Goal: Task Accomplishment & Management: Complete application form

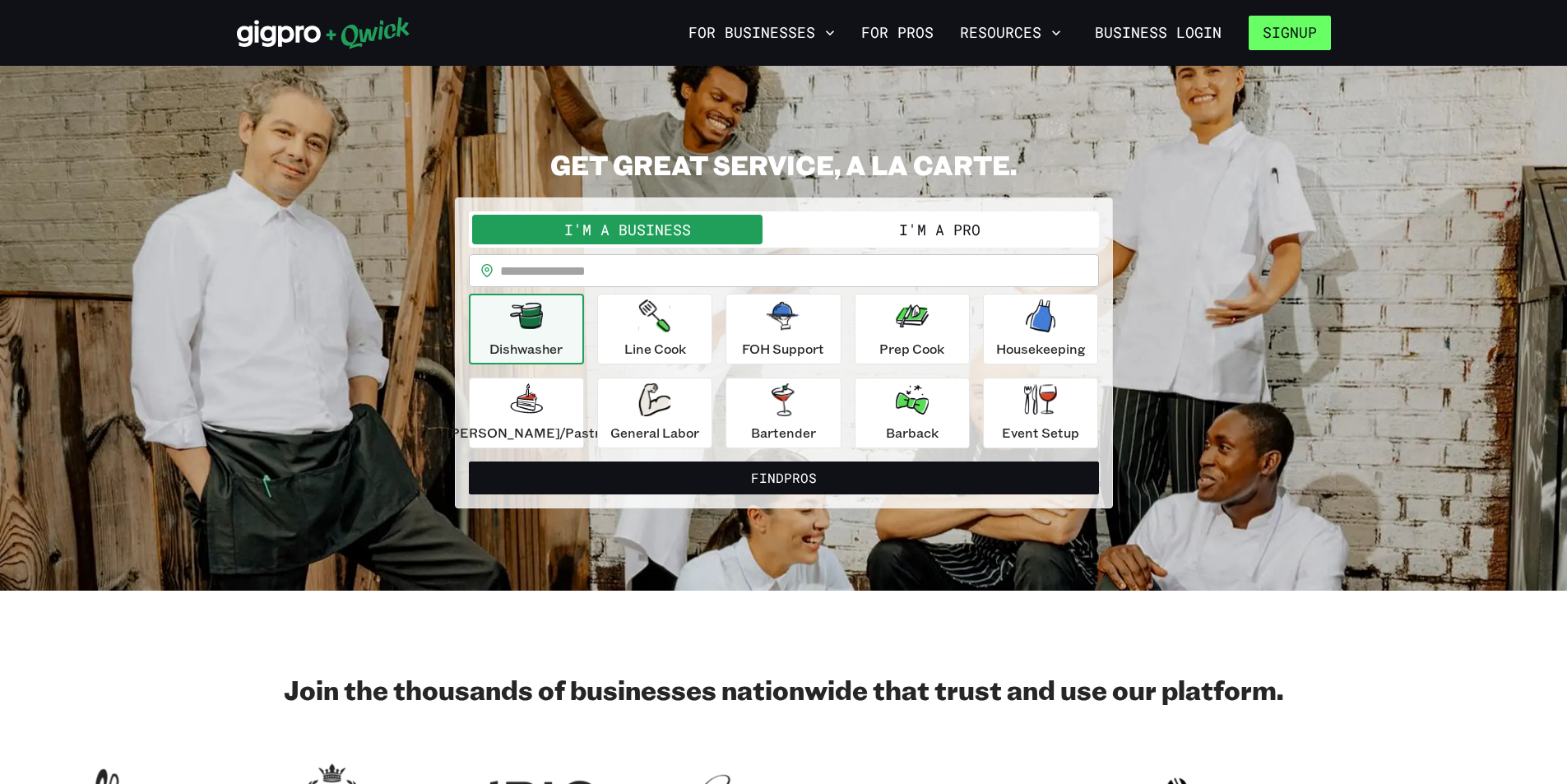
click at [1300, 30] on button "Signup" at bounding box center [1290, 32] width 82 height 35
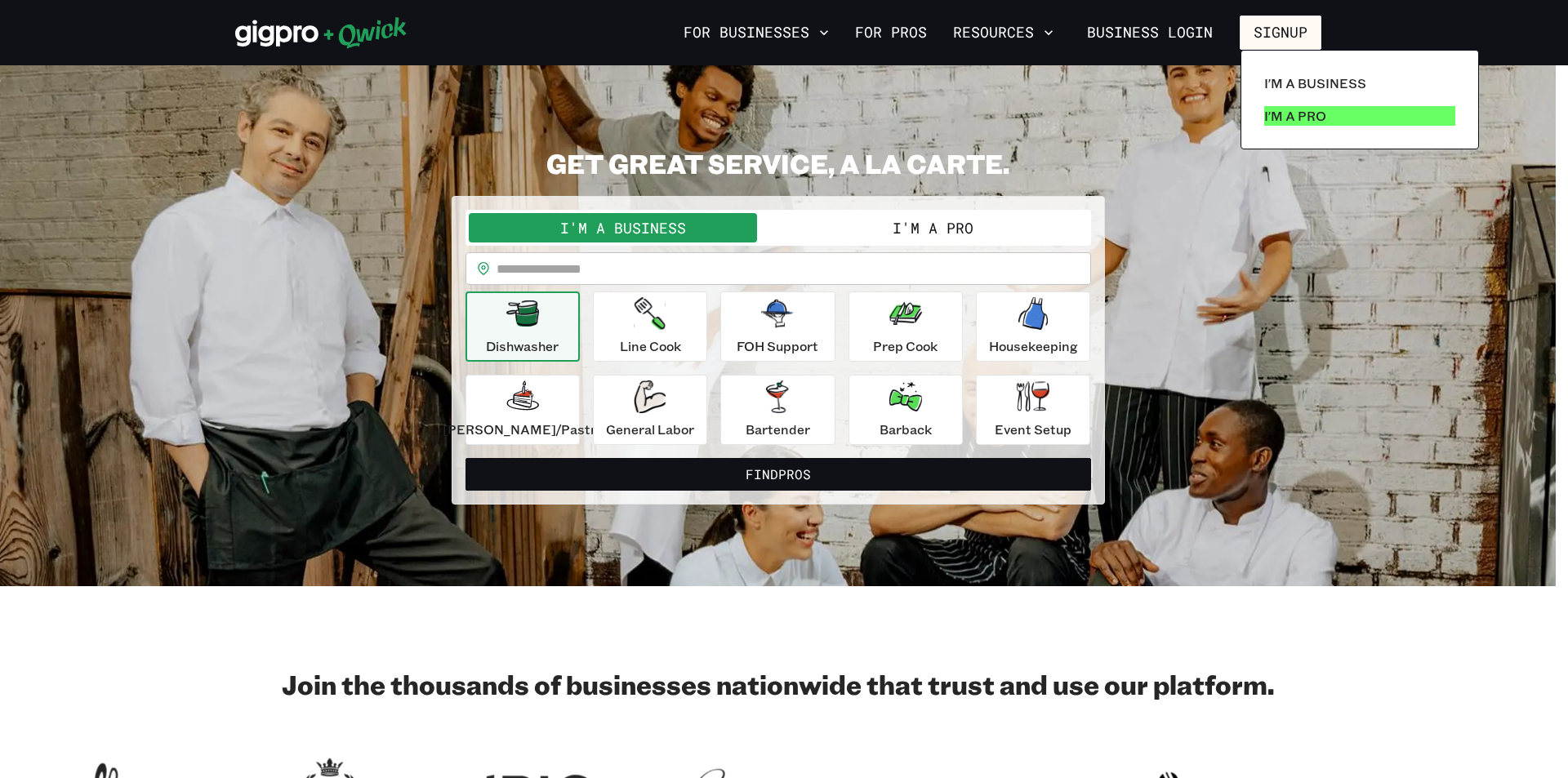
click at [1294, 115] on p "I'm a Pro" at bounding box center [1295, 115] width 62 height 19
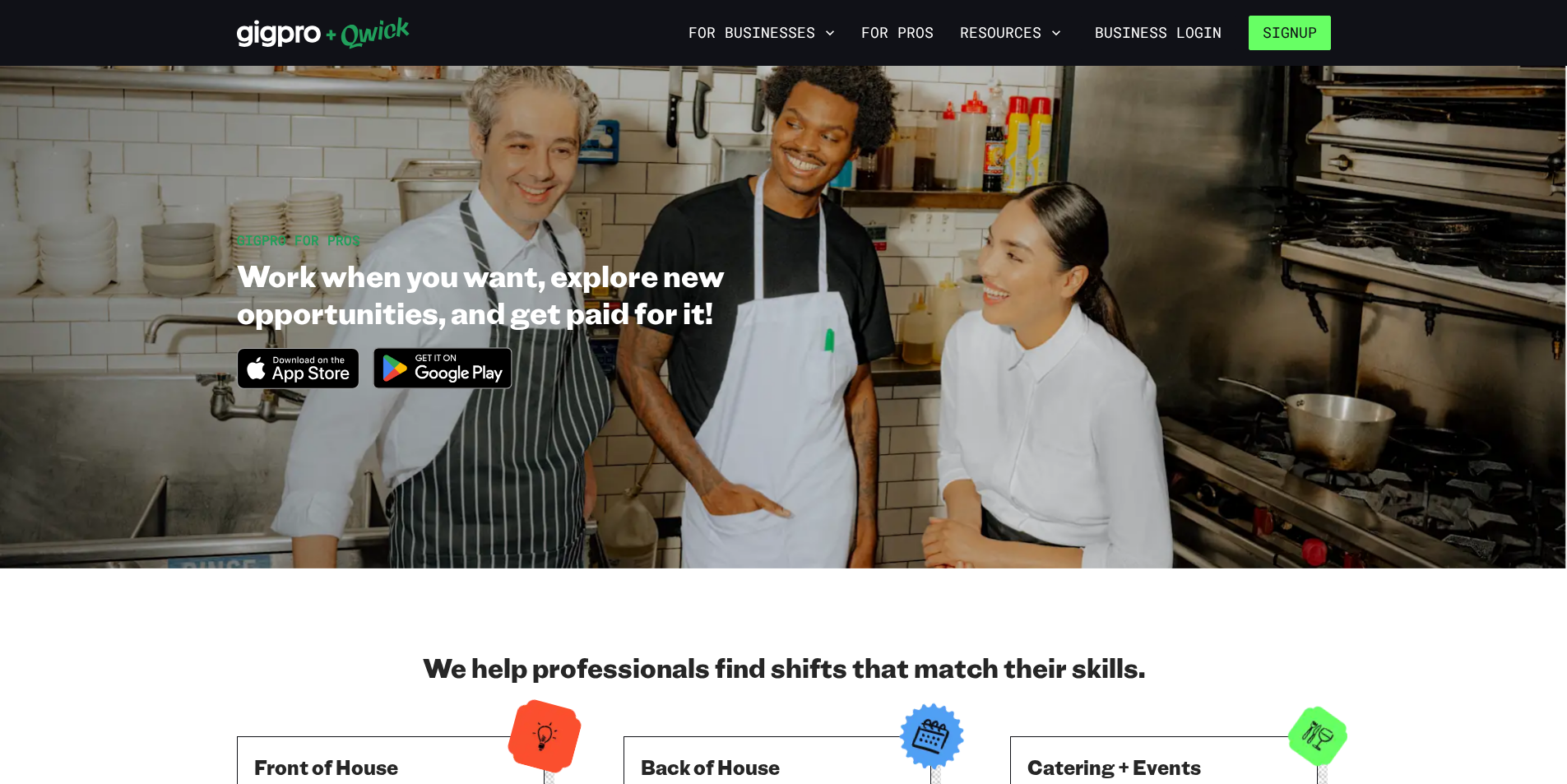
click at [1292, 35] on button "Signup" at bounding box center [1290, 32] width 82 height 35
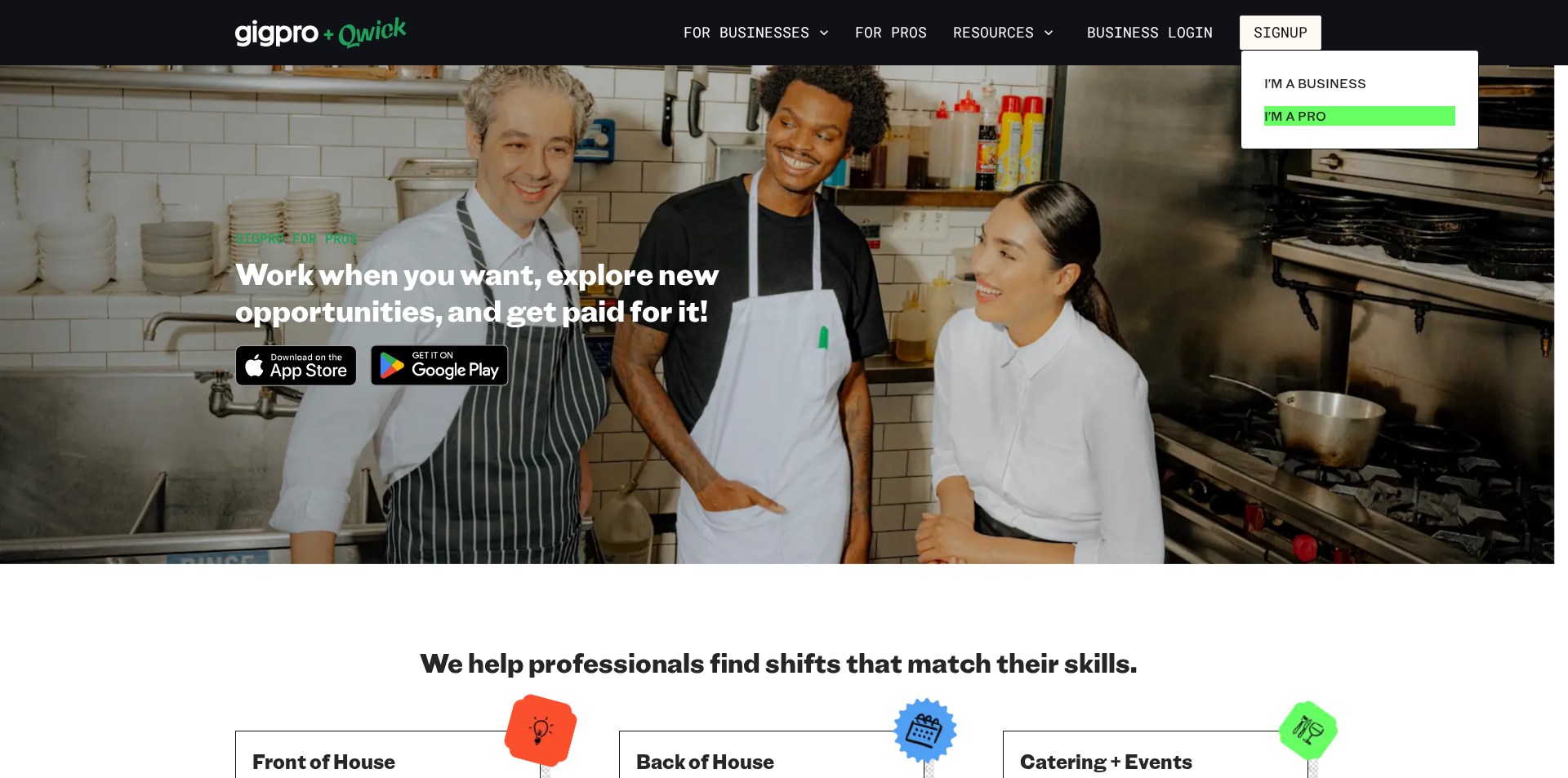
click at [1301, 114] on p "I'm a Pro" at bounding box center [1295, 115] width 62 height 19
click at [1281, 123] on p "I'm a Pro" at bounding box center [1295, 115] width 62 height 19
click at [1008, 426] on div at bounding box center [784, 389] width 1568 height 778
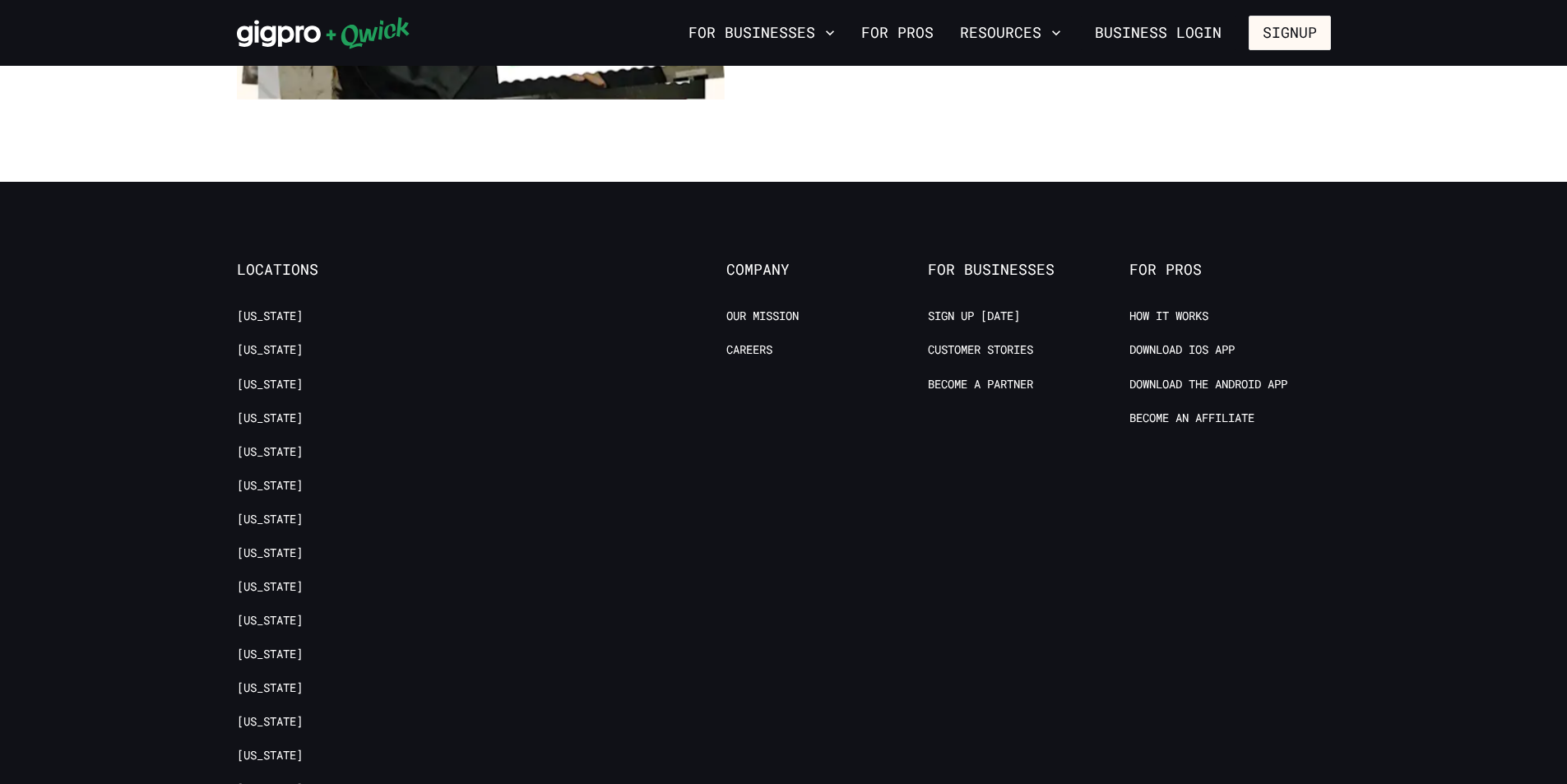
scroll to position [3289, 0]
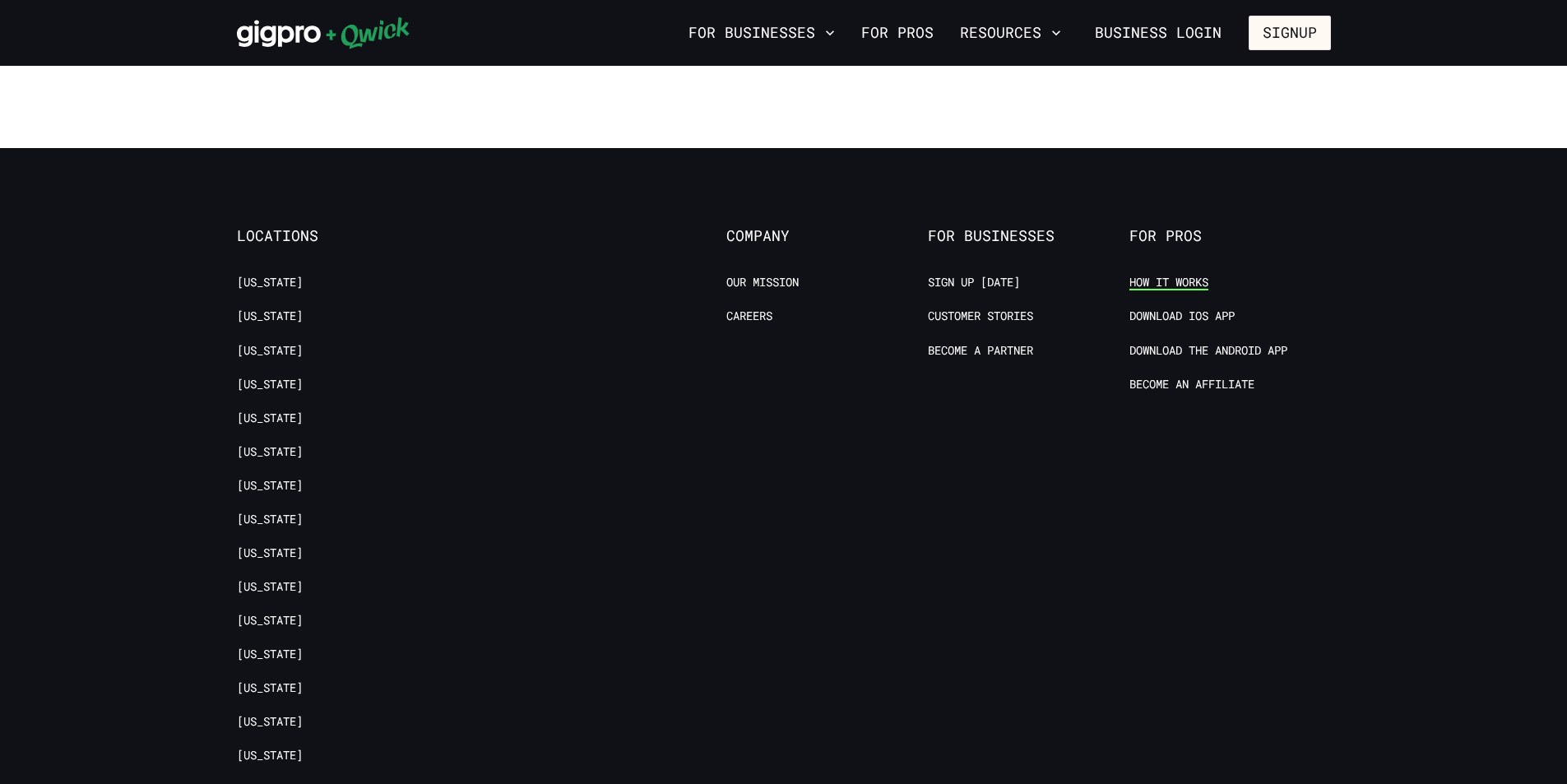
click at [1163, 274] on link "How it Works" at bounding box center [1169, 282] width 79 height 15
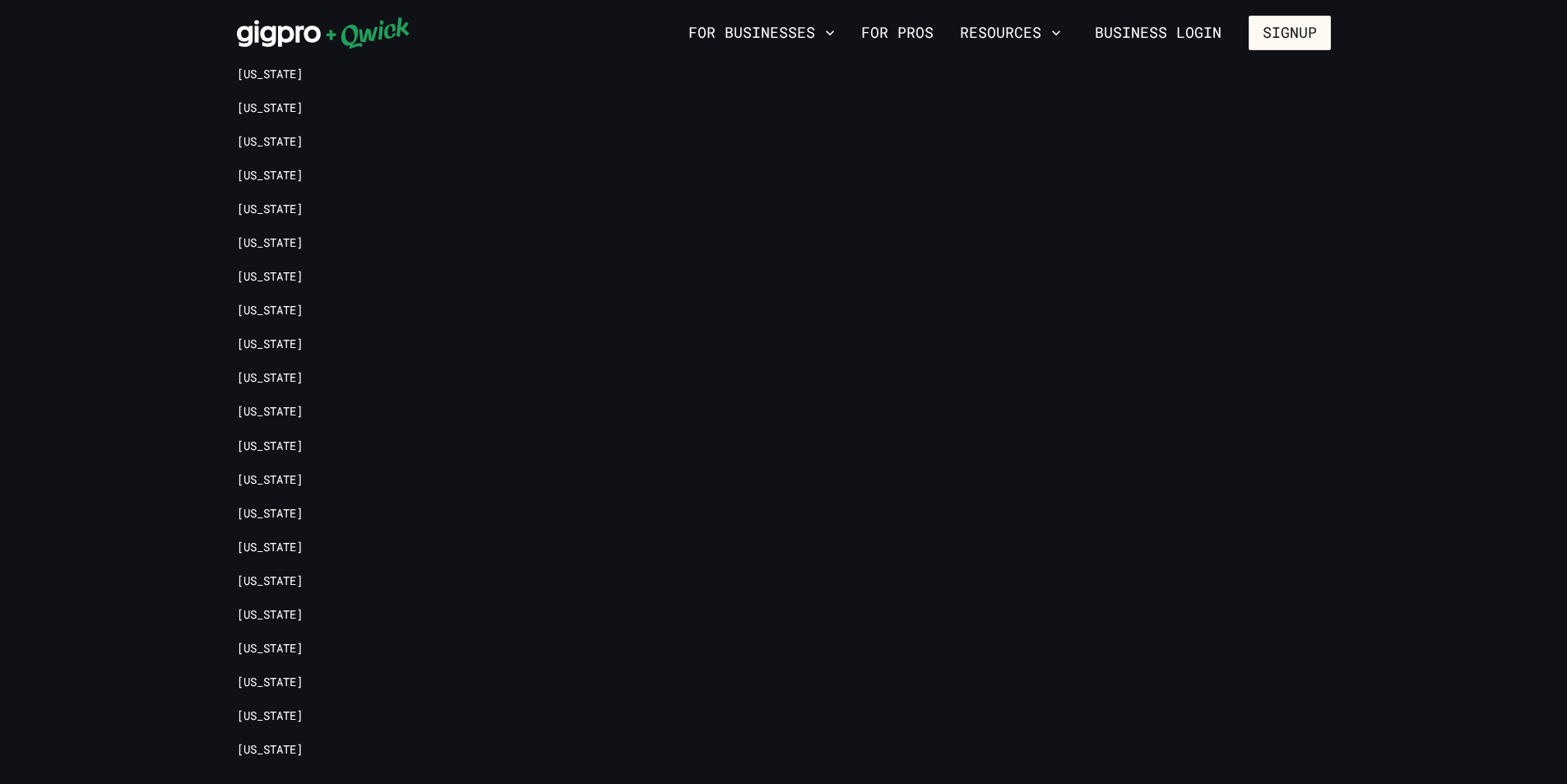
scroll to position [3769, 0]
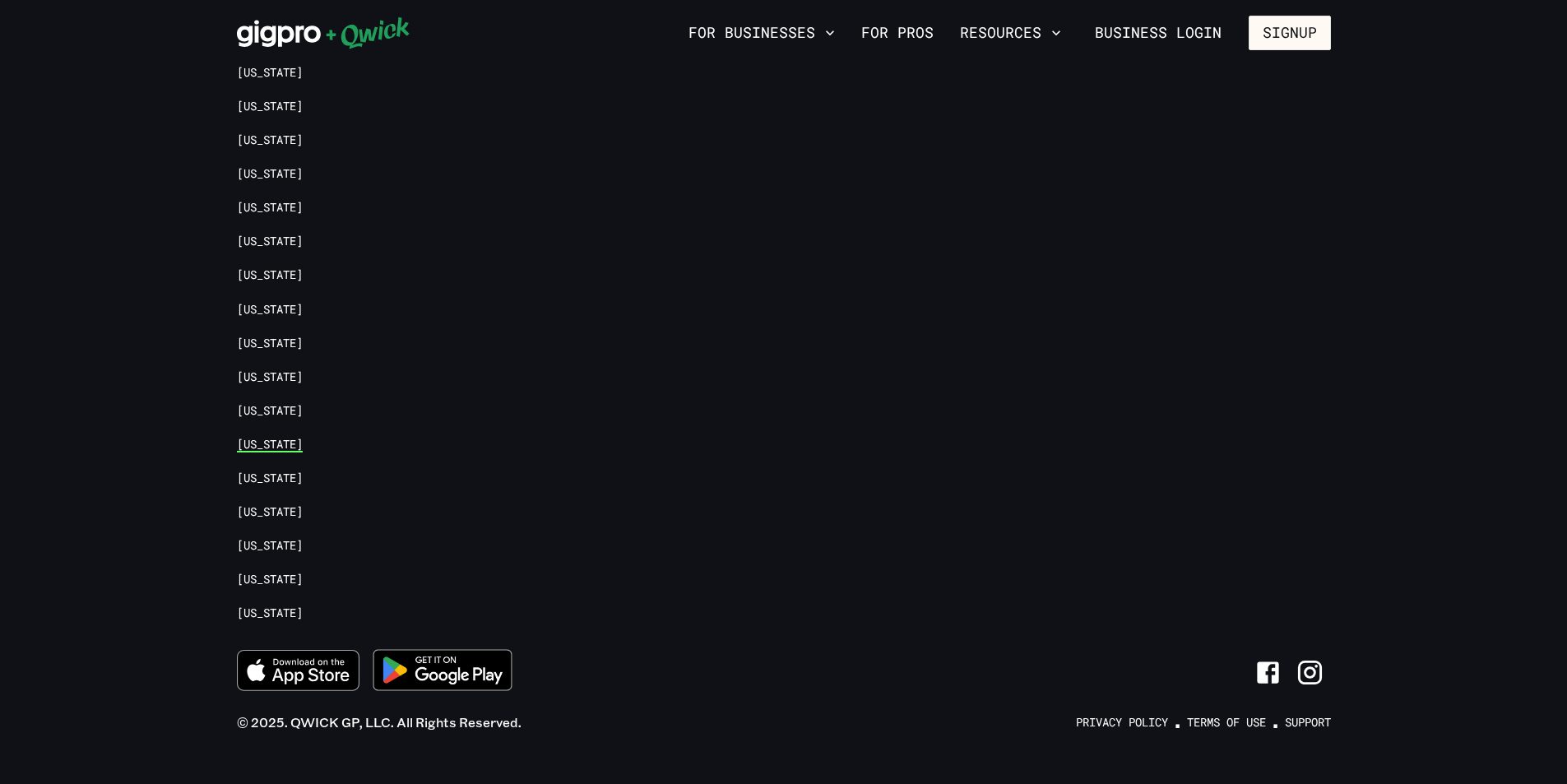
click at [267, 436] on link "[US_STATE]" at bounding box center [269, 444] width 66 height 15
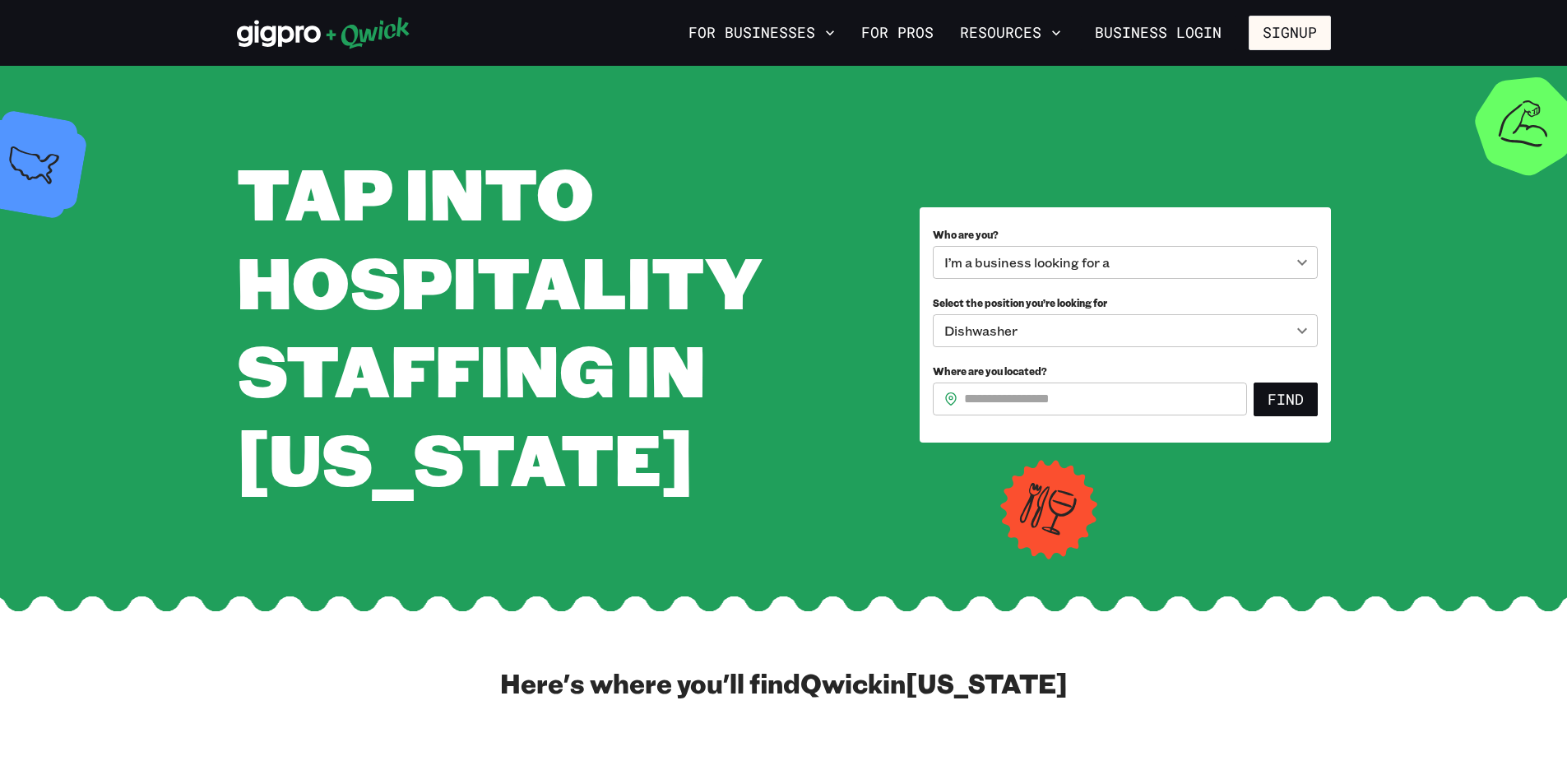
click at [1104, 415] on input "Where are you located?" at bounding box center [1106, 399] width 283 height 33
click at [1283, 417] on button "Find" at bounding box center [1286, 400] width 64 height 35
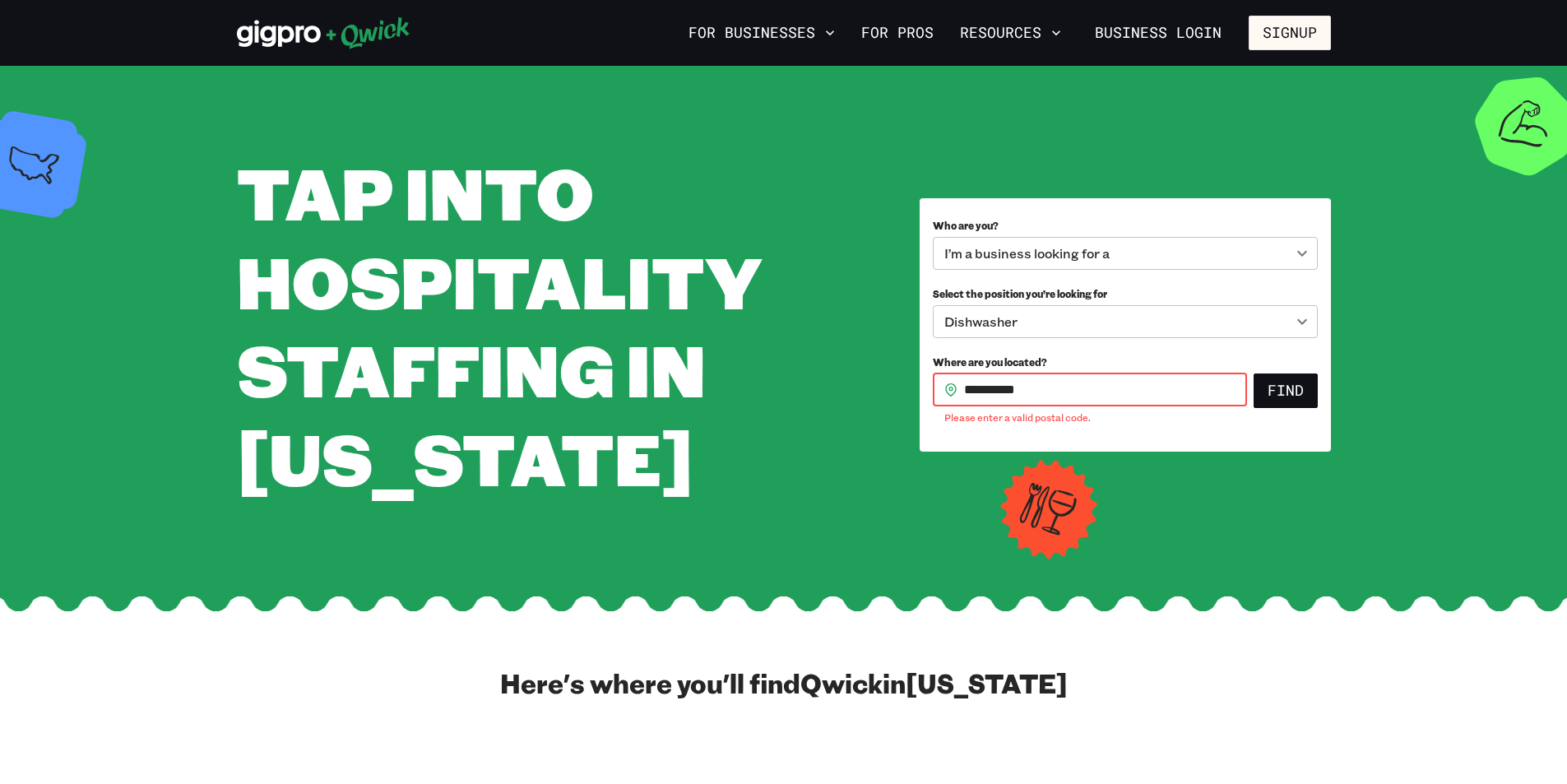
drag, startPoint x: 1064, startPoint y: 436, endPoint x: 916, endPoint y: 438, distance: 148.0
click at [916, 438] on div "**********" at bounding box center [784, 325] width 1094 height 354
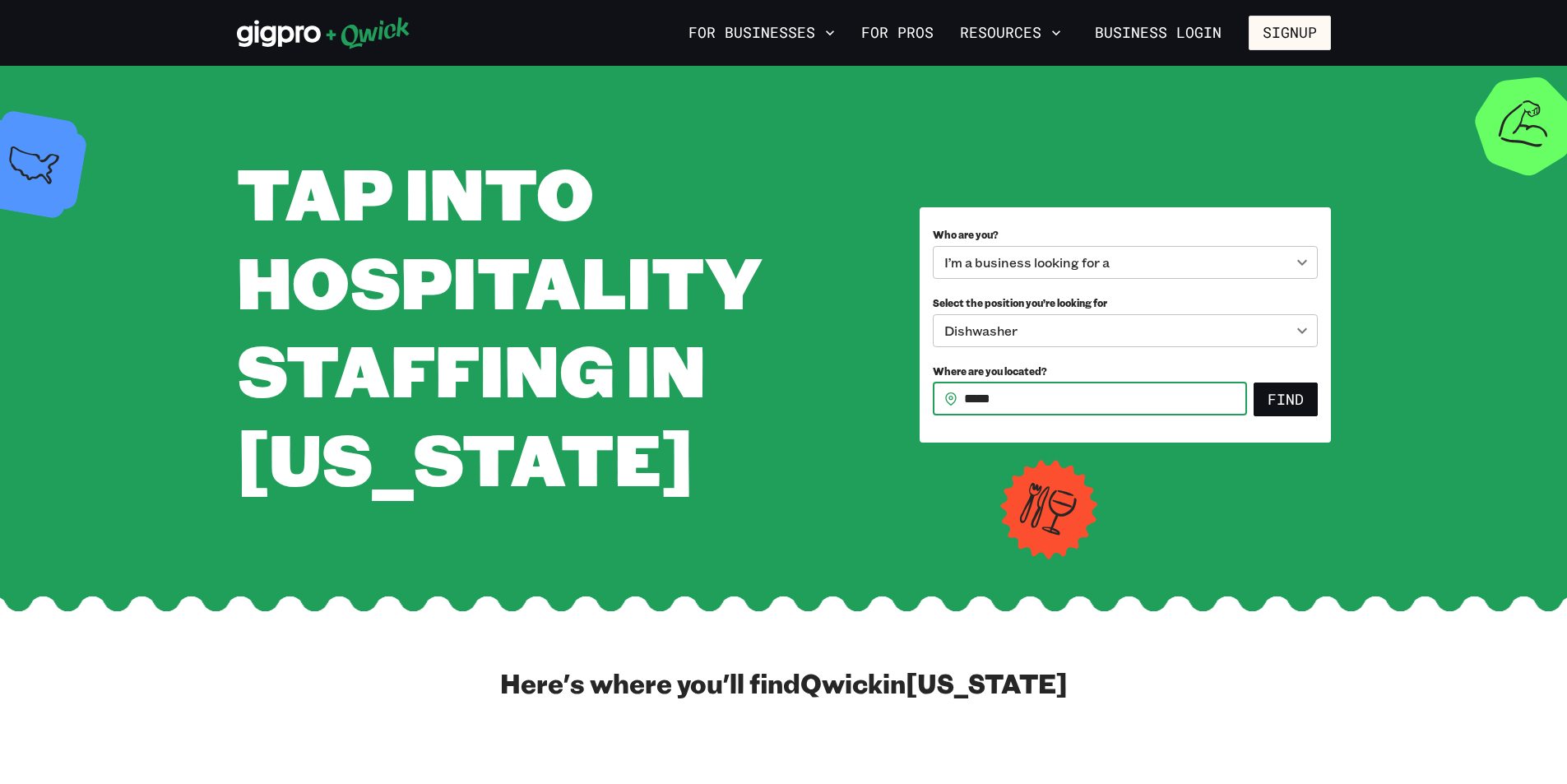
type input "*****"
click at [1254, 383] on button "Find" at bounding box center [1286, 400] width 64 height 35
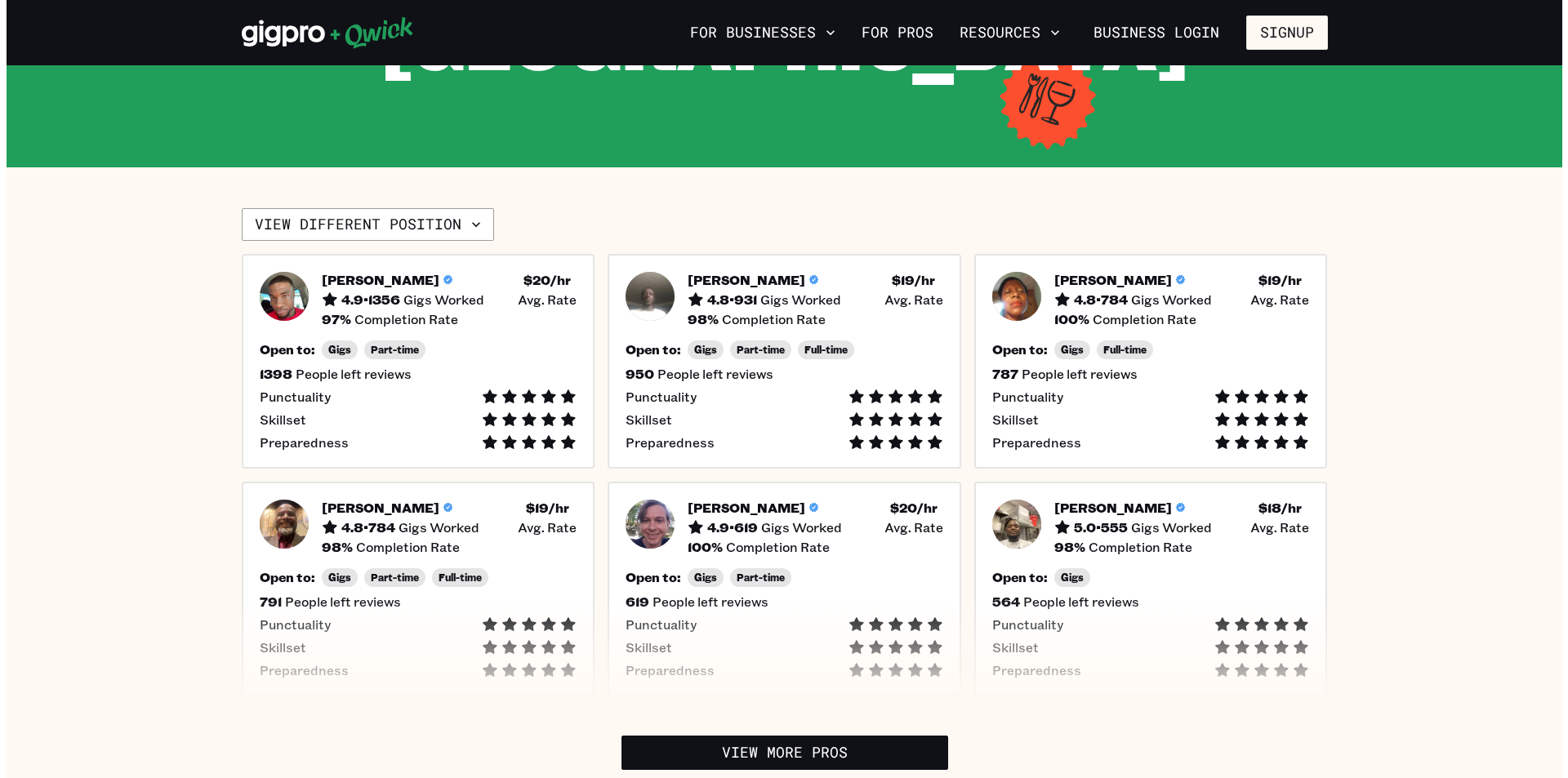
scroll to position [408, 0]
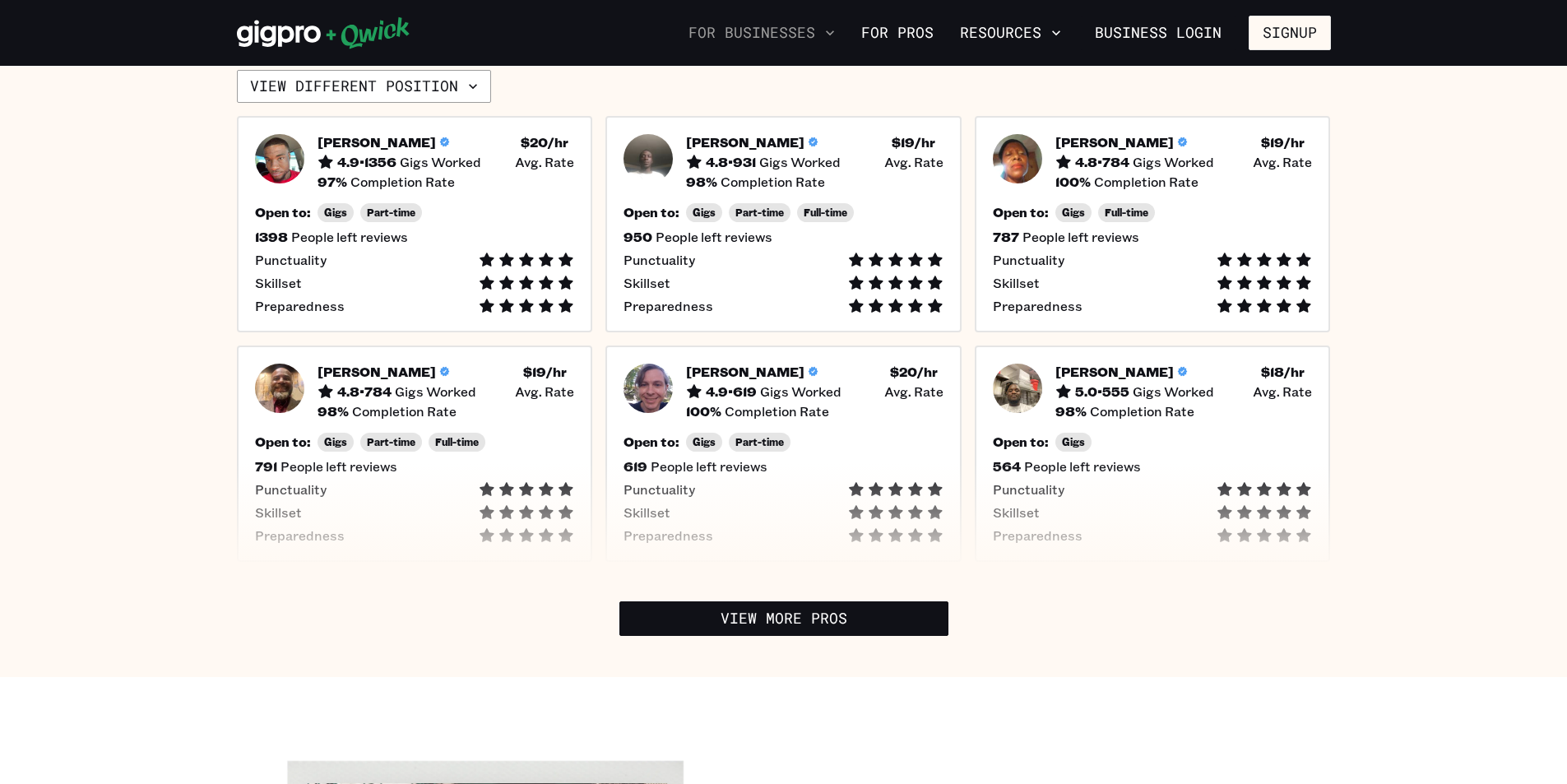
click at [810, 25] on button "For Businesses" at bounding box center [761, 32] width 159 height 28
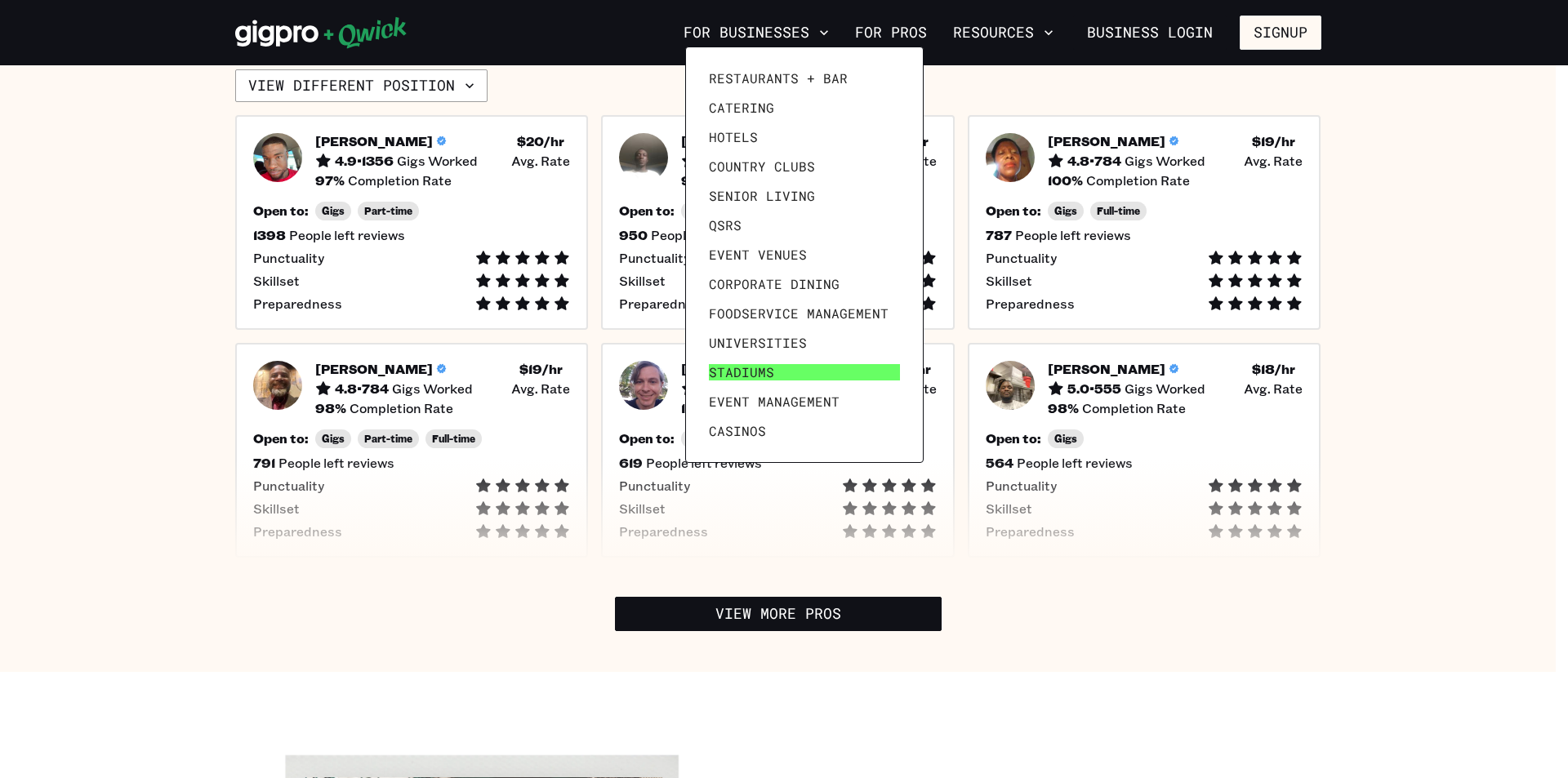
click at [759, 366] on span "Stadiums" at bounding box center [741, 371] width 65 height 16
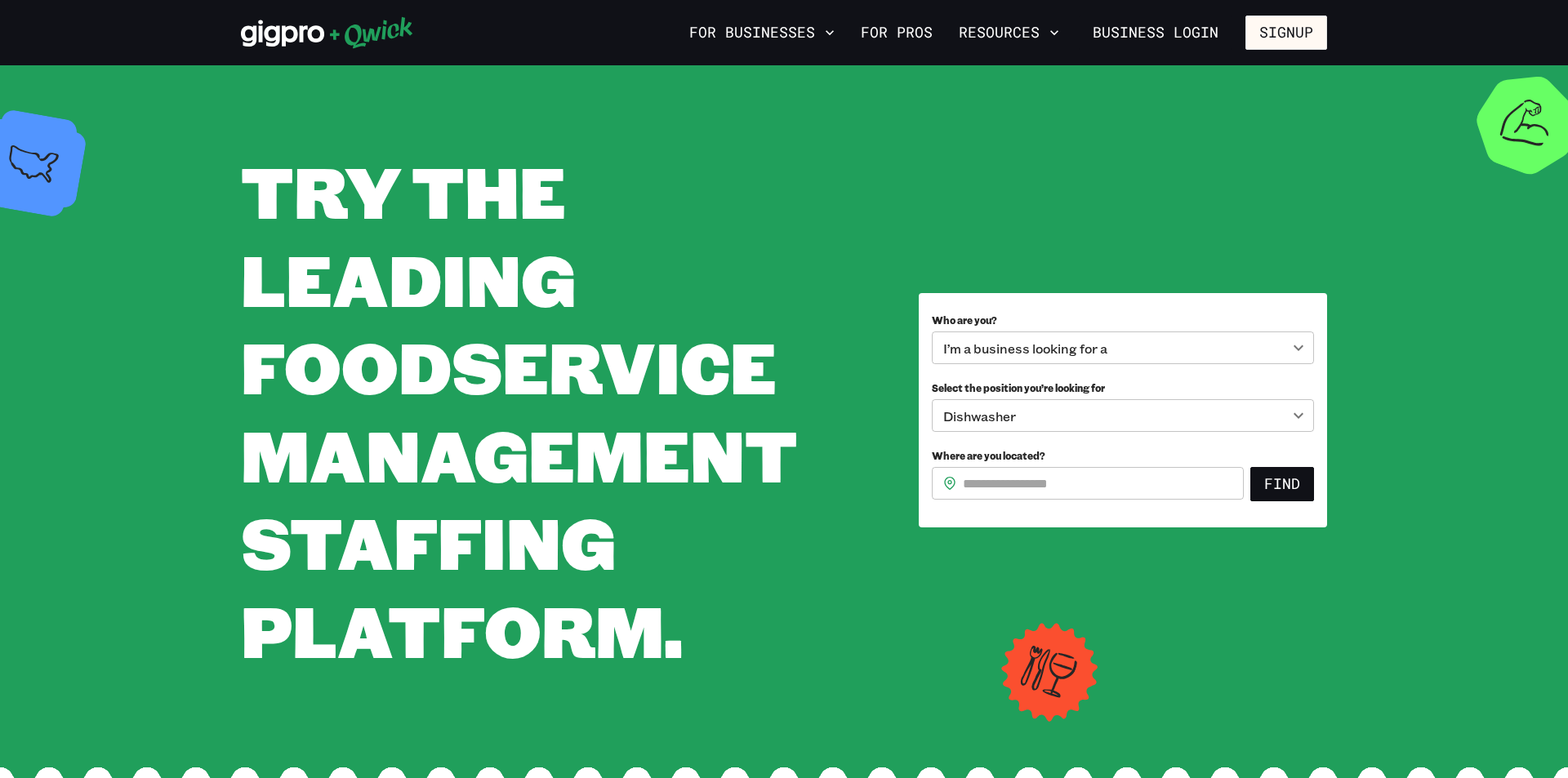
click at [1275, 342] on body "**********" at bounding box center [784, 389] width 1568 height 778
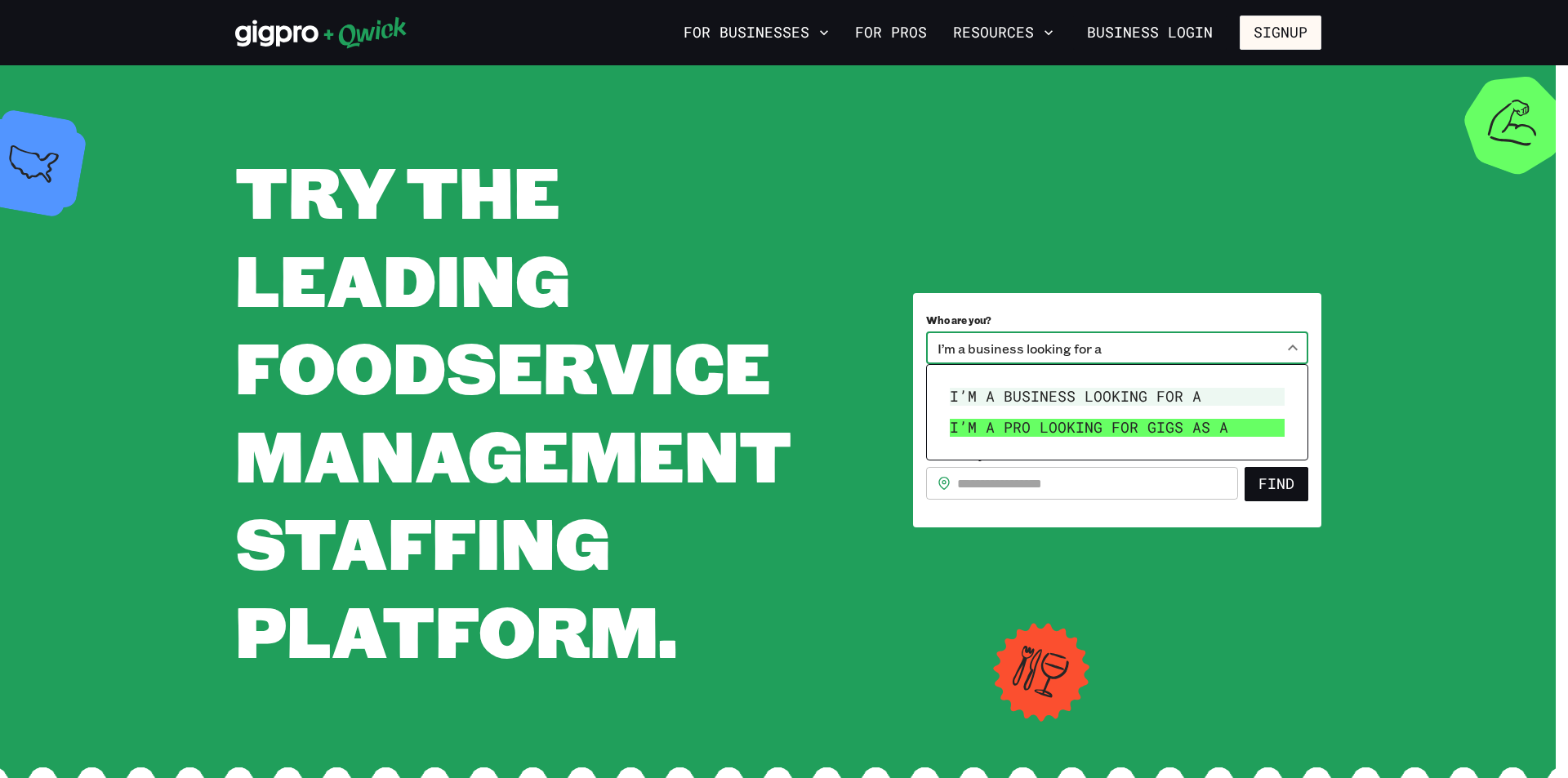
click at [1055, 421] on li "I’m a pro looking for Gigs as a" at bounding box center [1117, 427] width 348 height 31
type input "***"
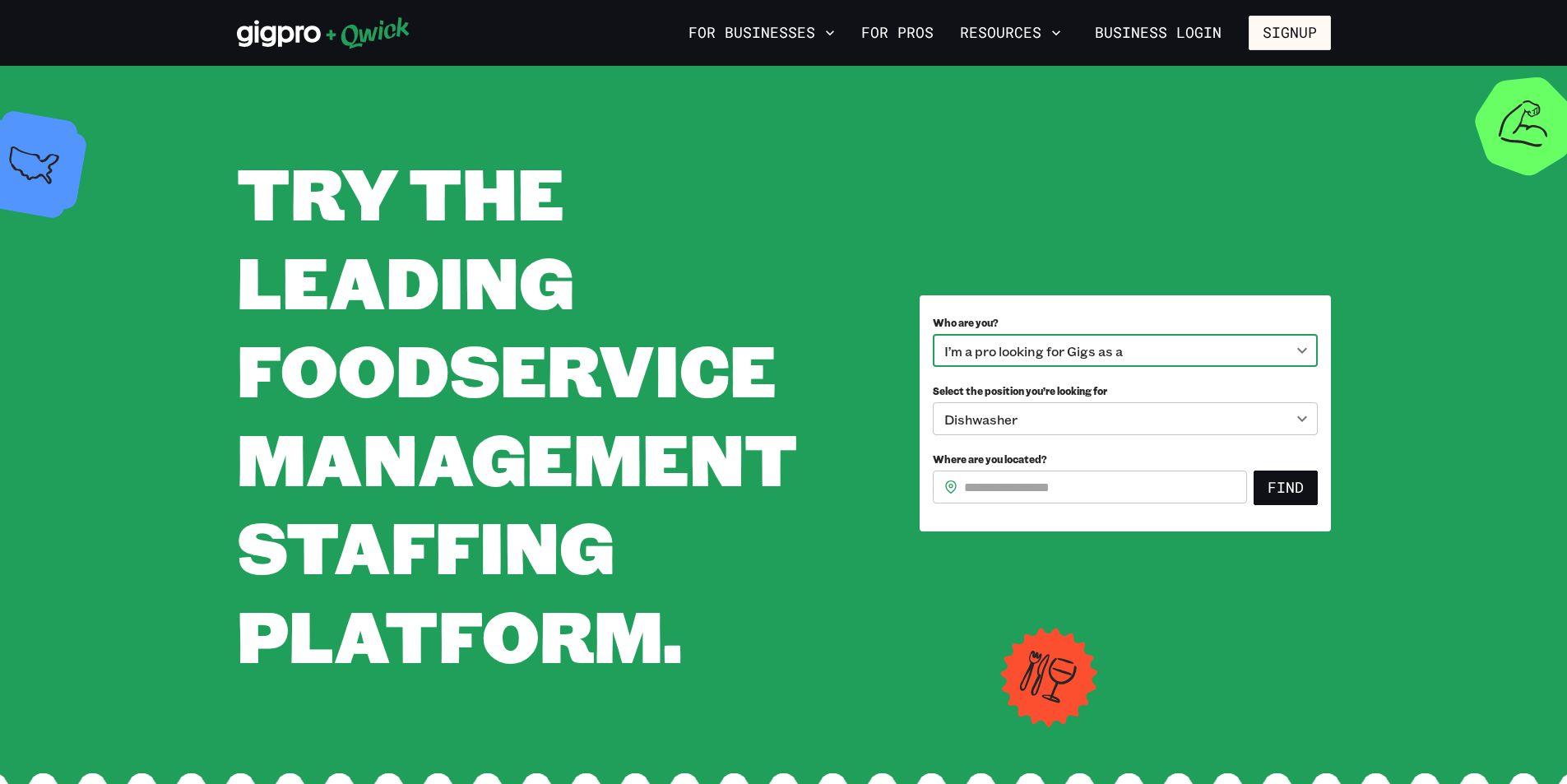
click at [1071, 494] on input "Where are you located?" at bounding box center [1106, 487] width 283 height 33
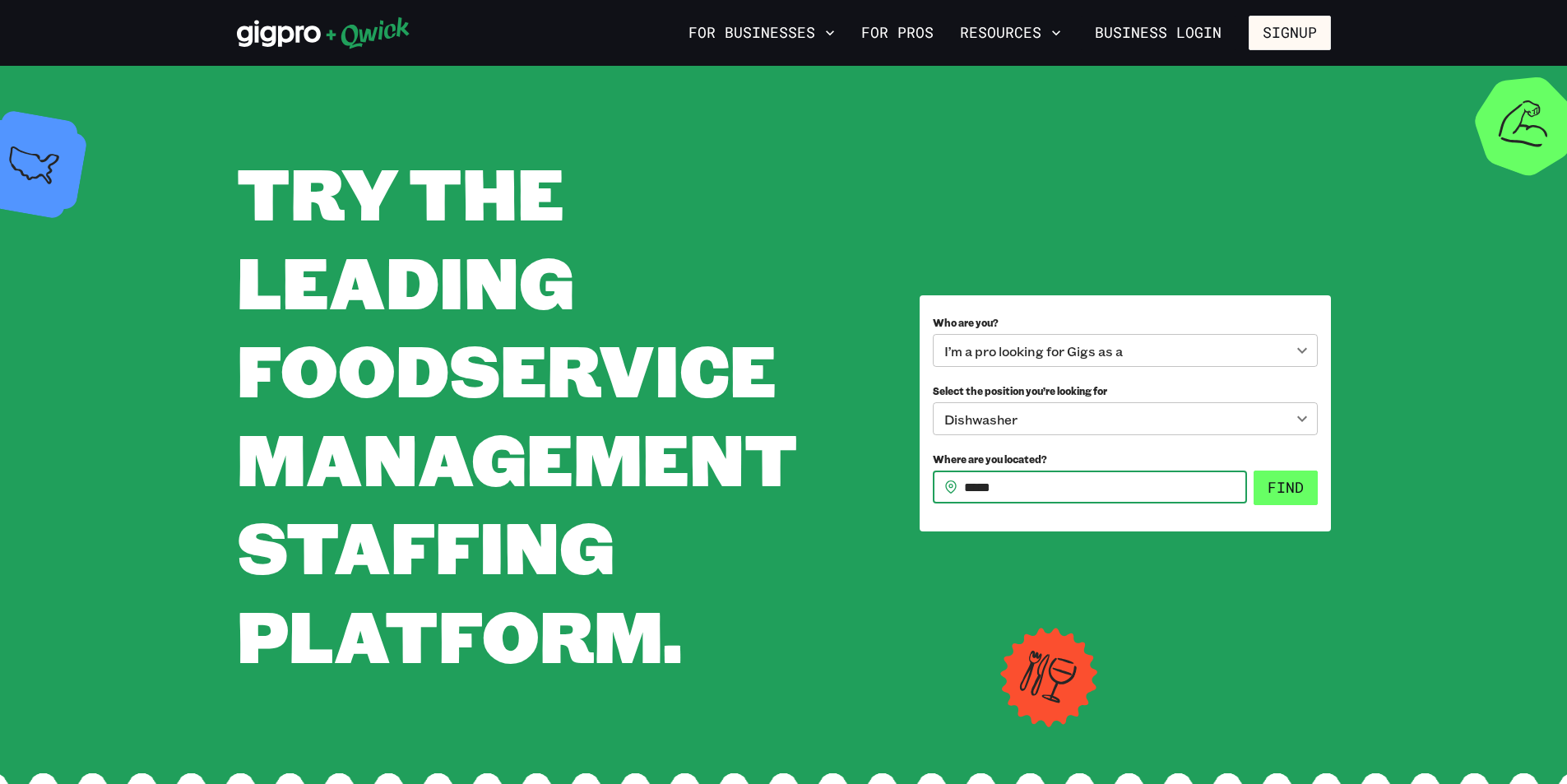
type input "*****"
click at [1282, 483] on button "Find" at bounding box center [1286, 487] width 64 height 35
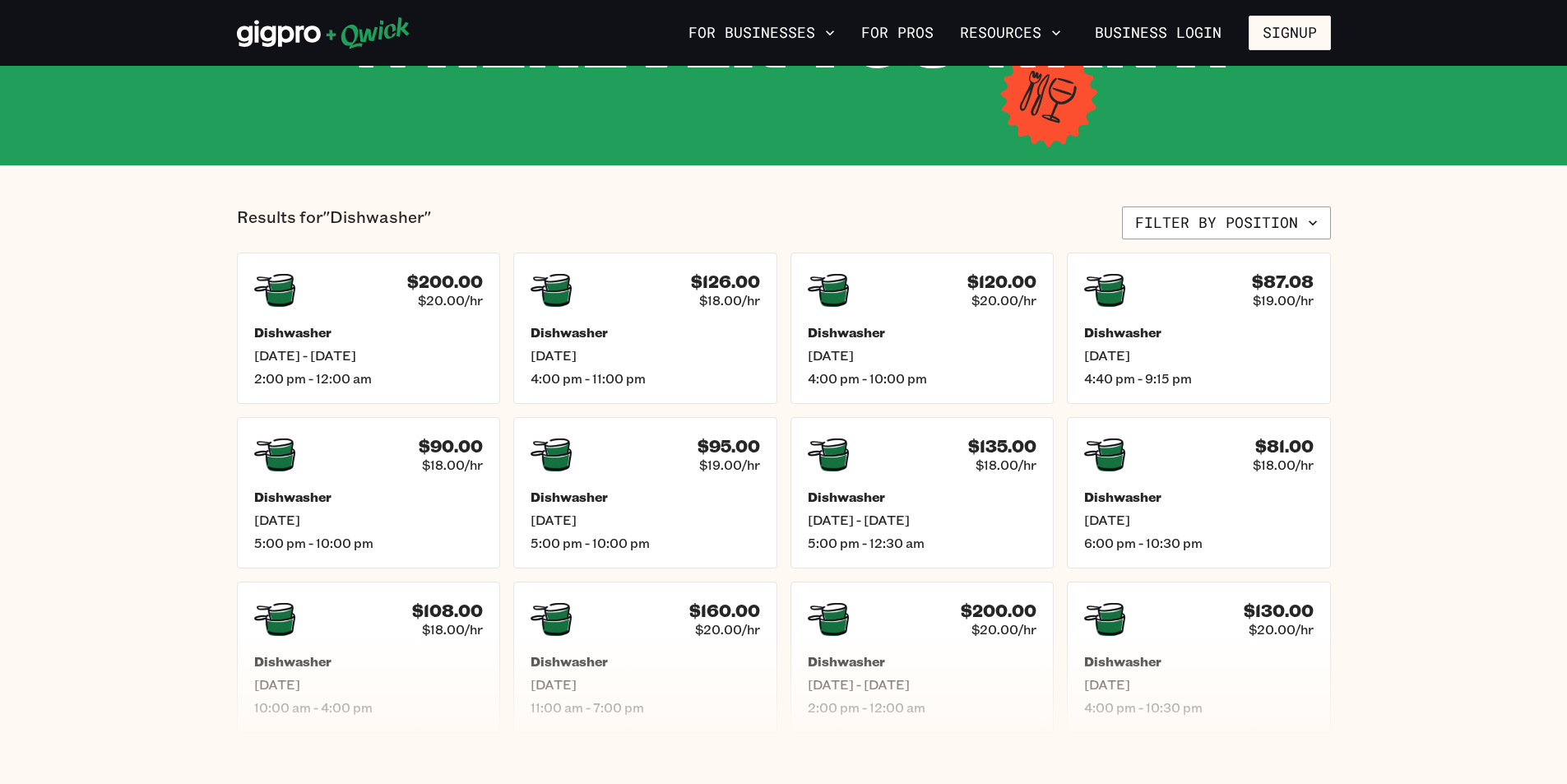
scroll to position [411, 0]
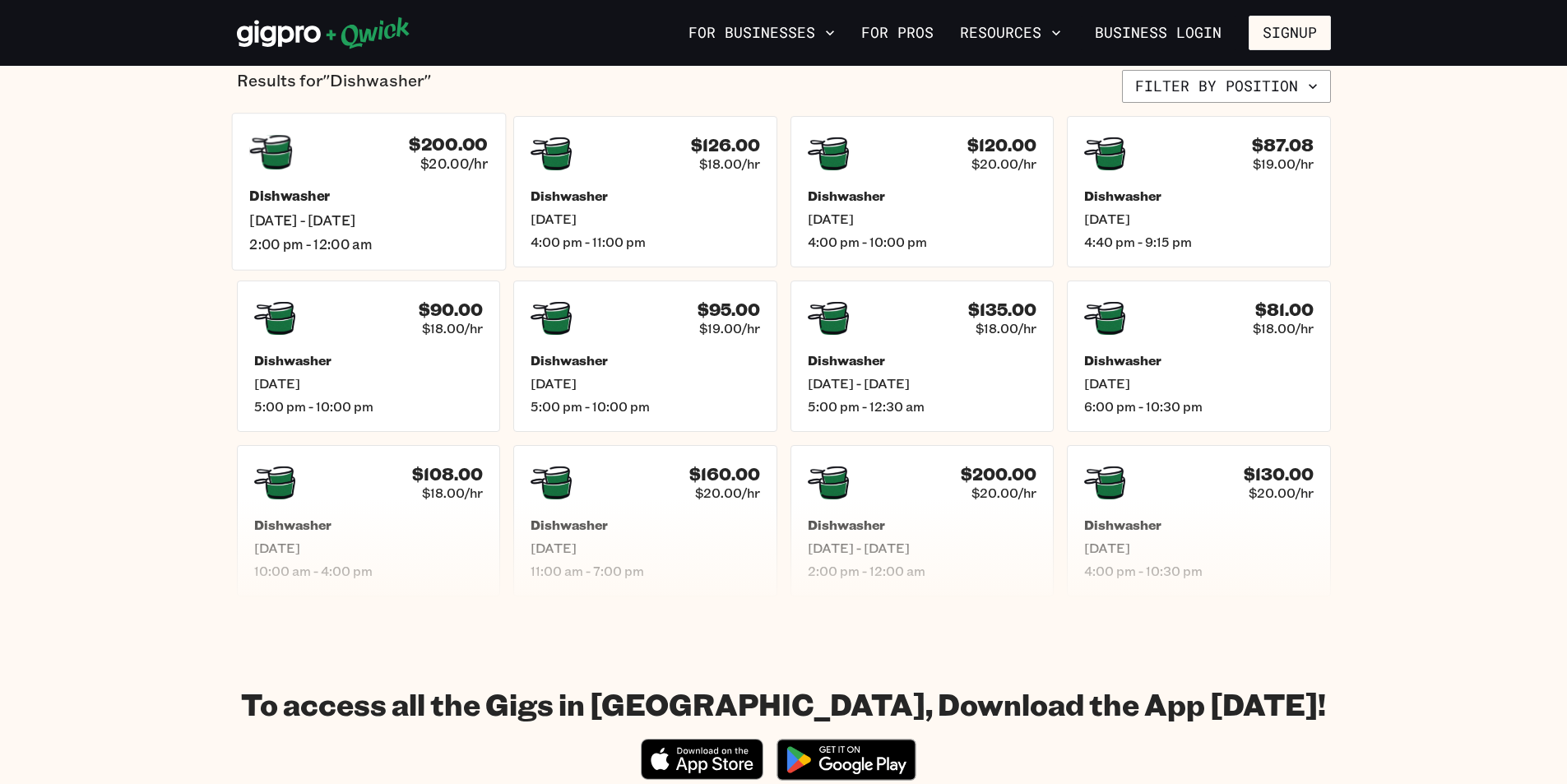
click at [395, 183] on div "$200.00 $20.00/hr Dishwasher [DATE] - [DATE] 2:00 pm - 12:00 am" at bounding box center [367, 191] width 274 height 157
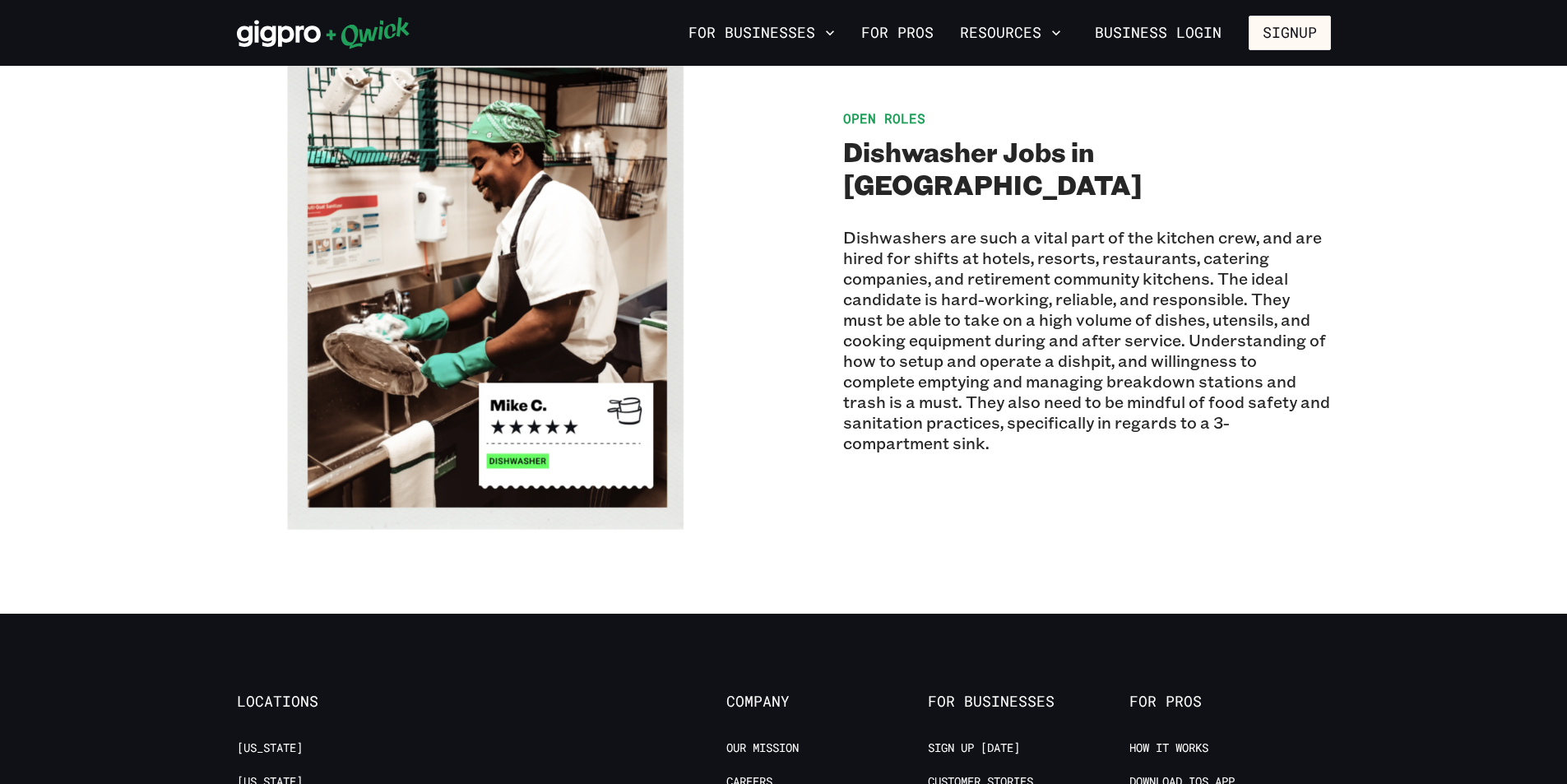
scroll to position [1233, 0]
